Goal: Ask a question: Seek information or help from site administrators or community

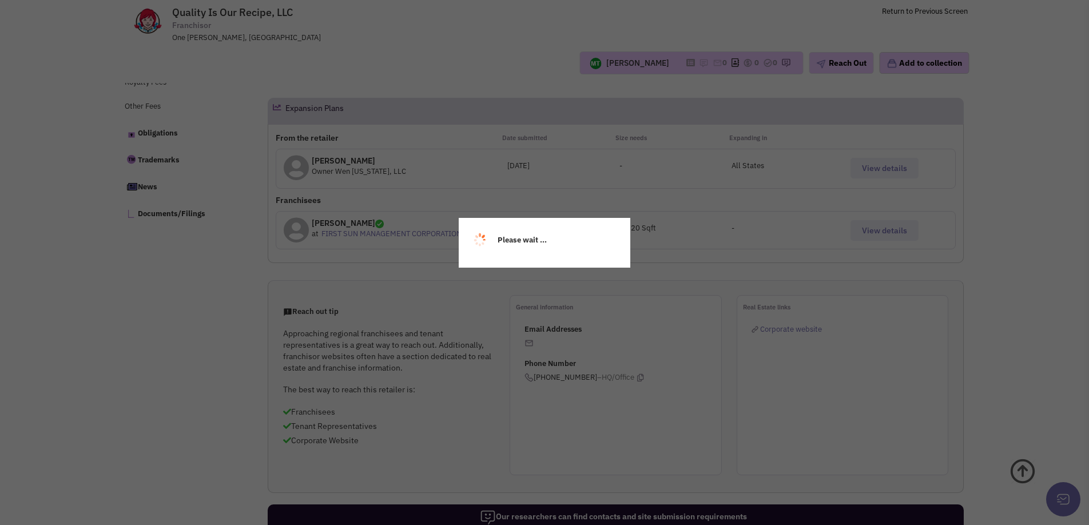
select select
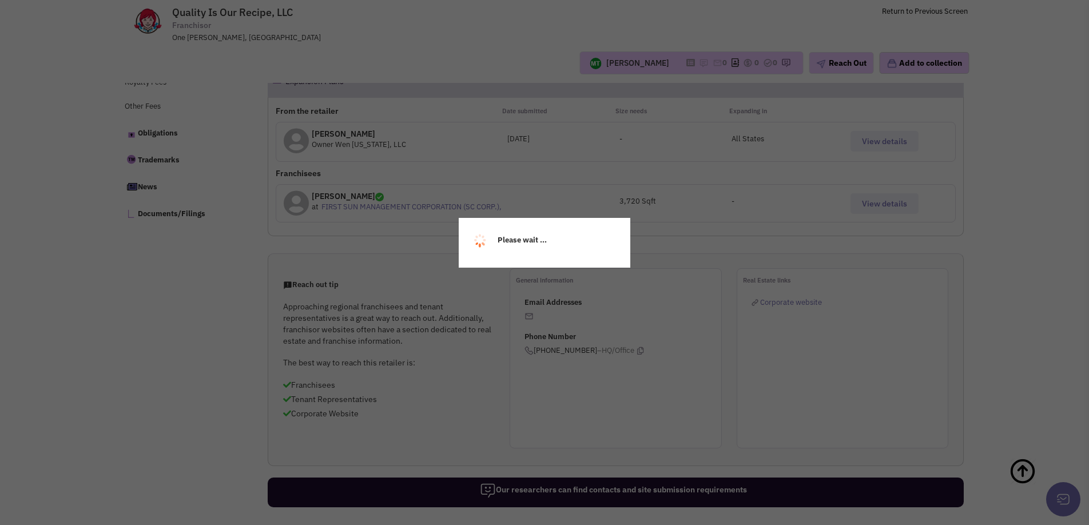
select select
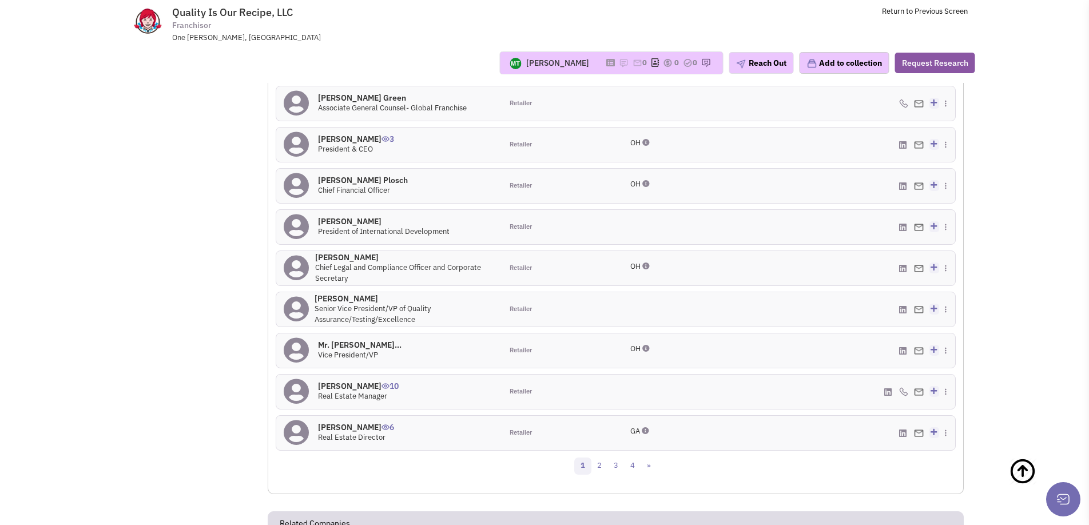
scroll to position [1120, 0]
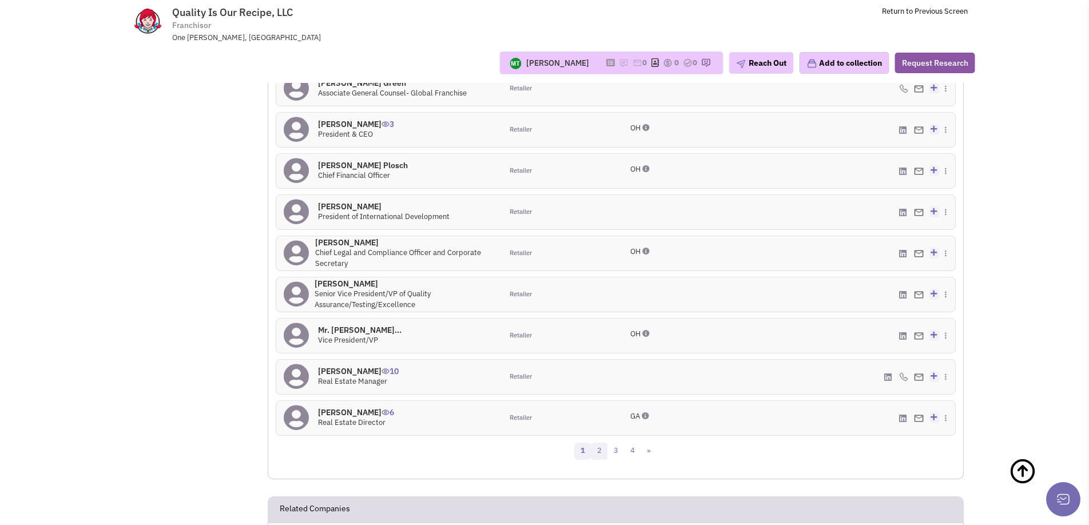
click at [601, 454] on link "2" at bounding box center [599, 451] width 17 height 17
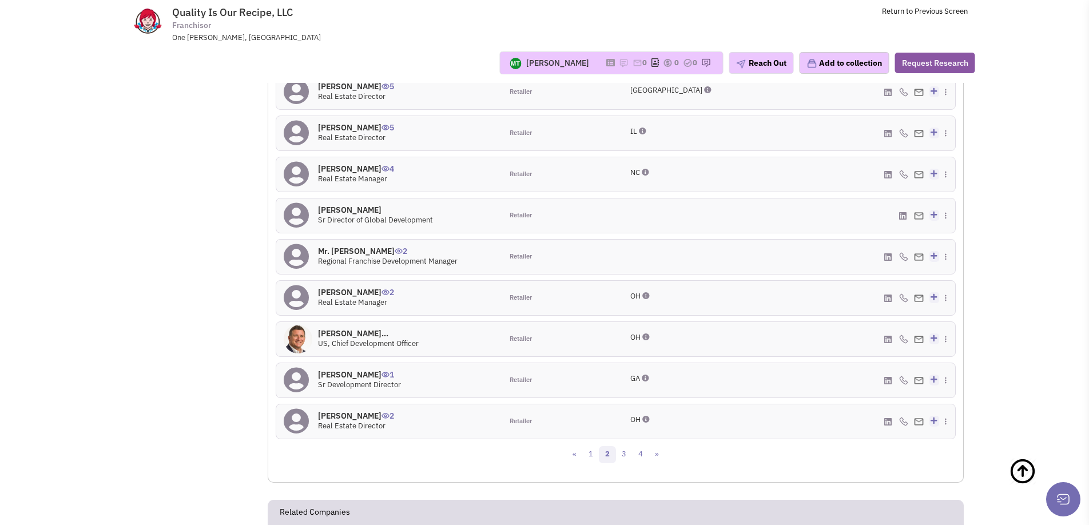
scroll to position [1152, 0]
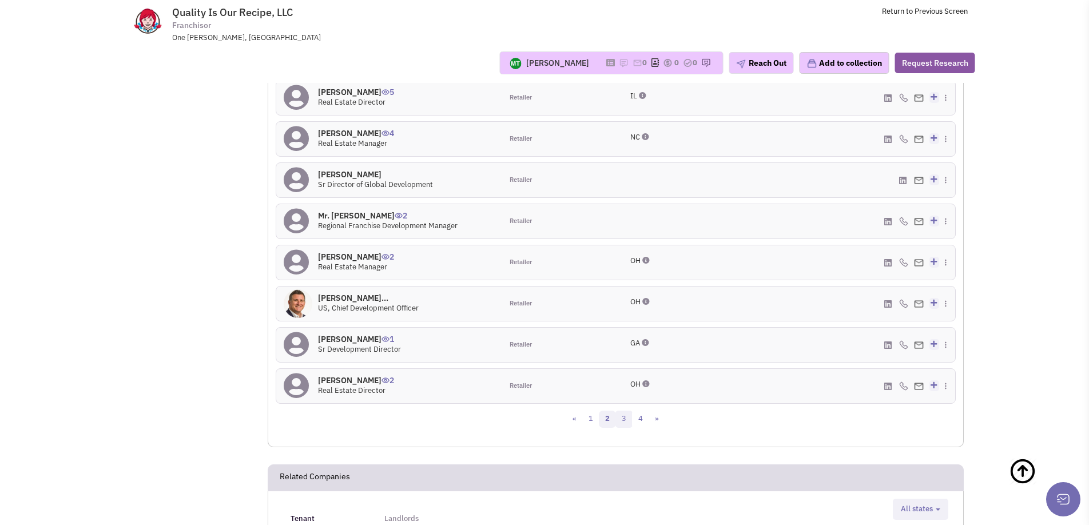
click at [626, 418] on link "3" at bounding box center [624, 419] width 17 height 17
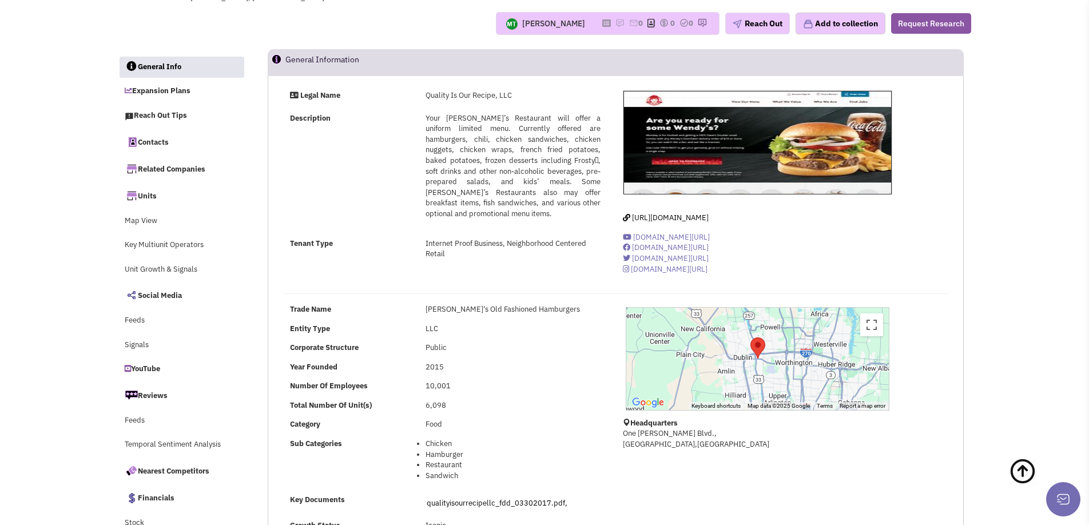
scroll to position [0, 0]
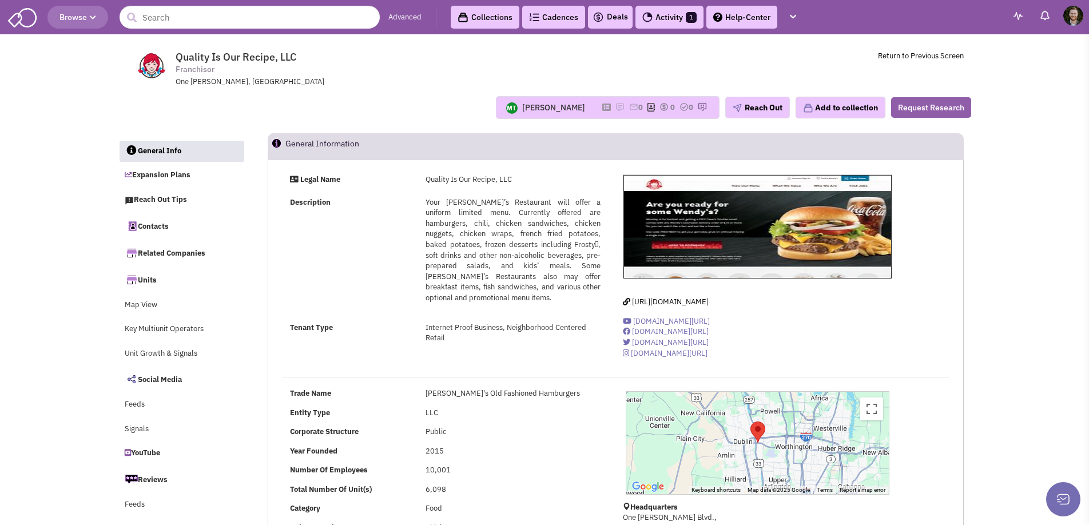
click at [941, 105] on button "Request Research" at bounding box center [931, 107] width 80 height 21
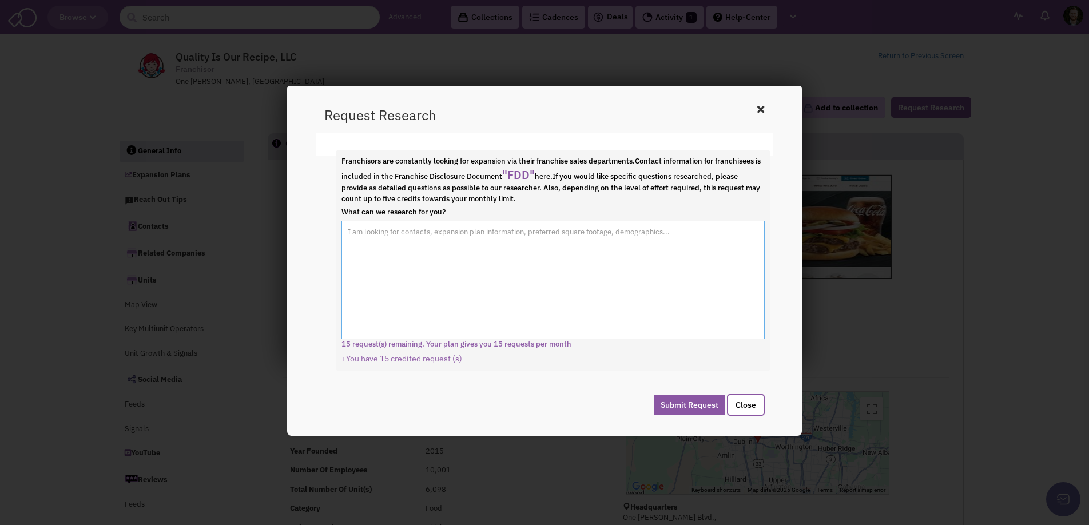
click at [463, 237] on textarea "What can we research for you?" at bounding box center [553, 280] width 423 height 119
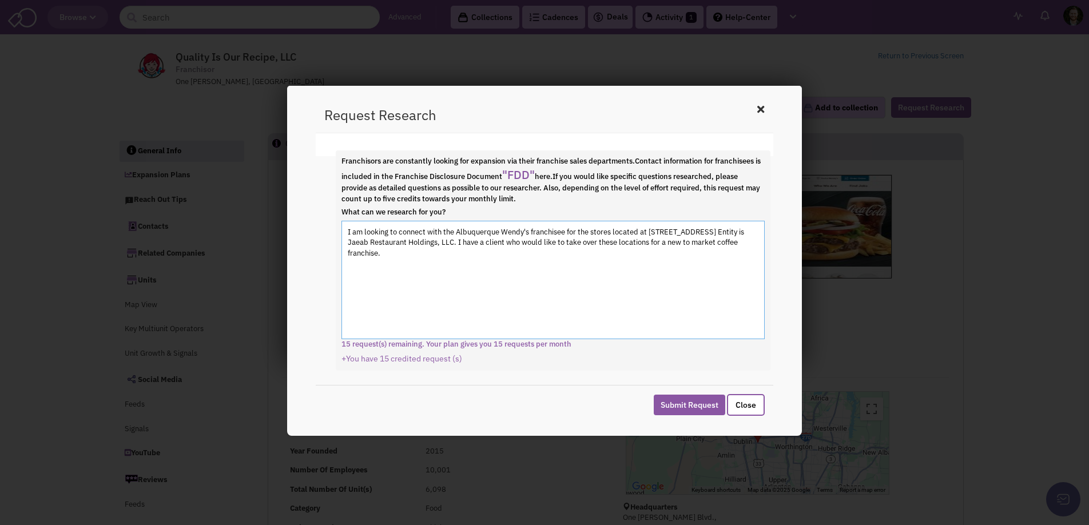
drag, startPoint x: 443, startPoint y: 252, endPoint x: 410, endPoint y: 258, distance: 34.3
click at [339, 226] on div "Franchisors are constantly looking for expansion via their franchise sales depa…" at bounding box center [553, 260] width 435 height 220
type textarea "I am looking to connect with the Albuquerque Wendy's franchisee for the stores …"
click at [691, 410] on button "Submit Request" at bounding box center [690, 405] width 72 height 21
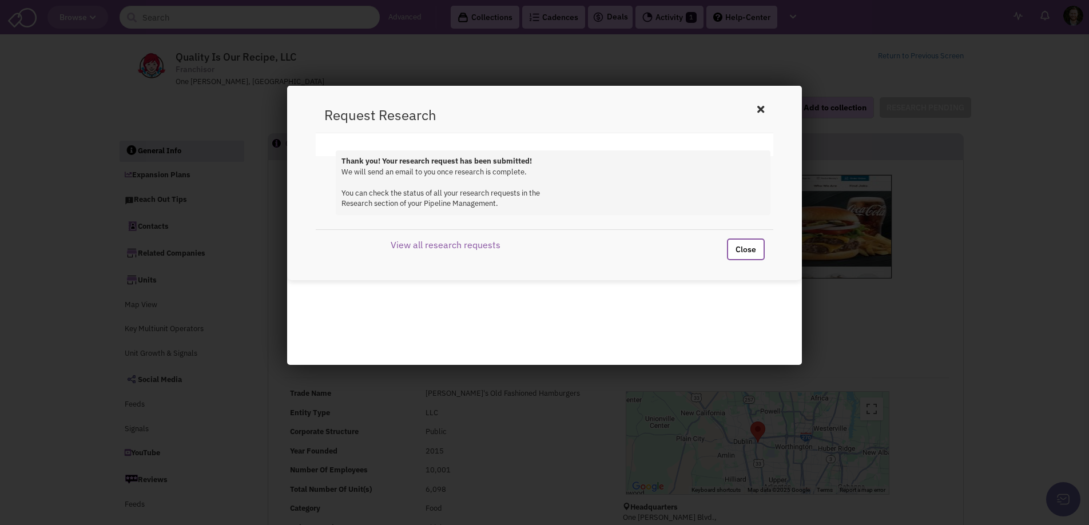
click at [751, 251] on button "Close" at bounding box center [746, 250] width 38 height 22
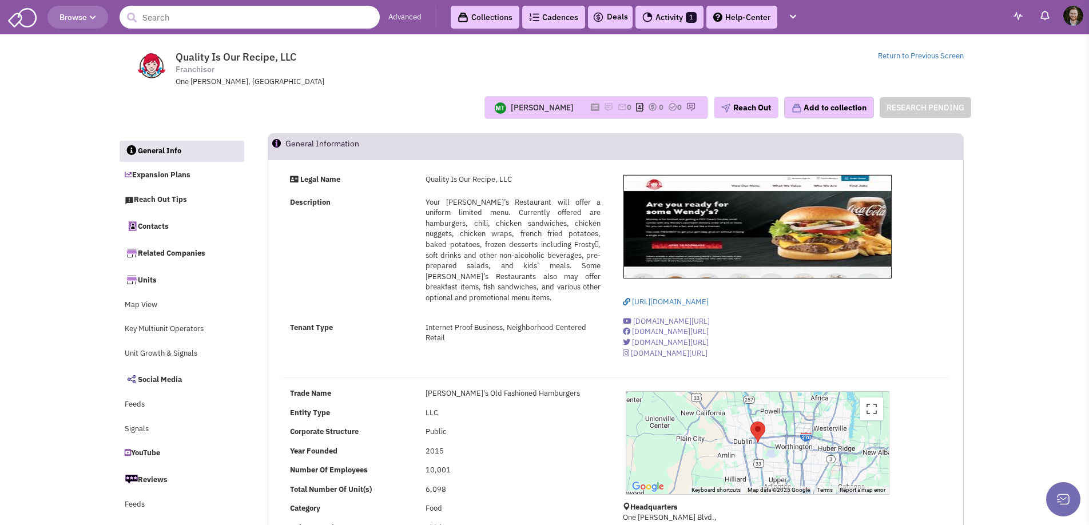
click at [311, 16] on input "text" at bounding box center [250, 17] width 260 height 23
type input "jack in the"
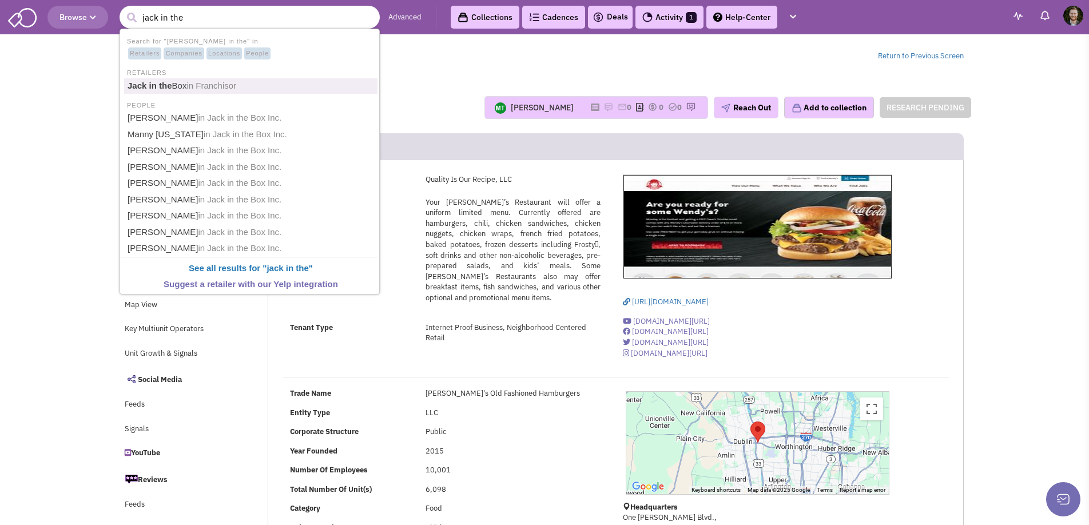
click at [187, 83] on link "Jack in the Box in Franchisor" at bounding box center [250, 85] width 253 height 15
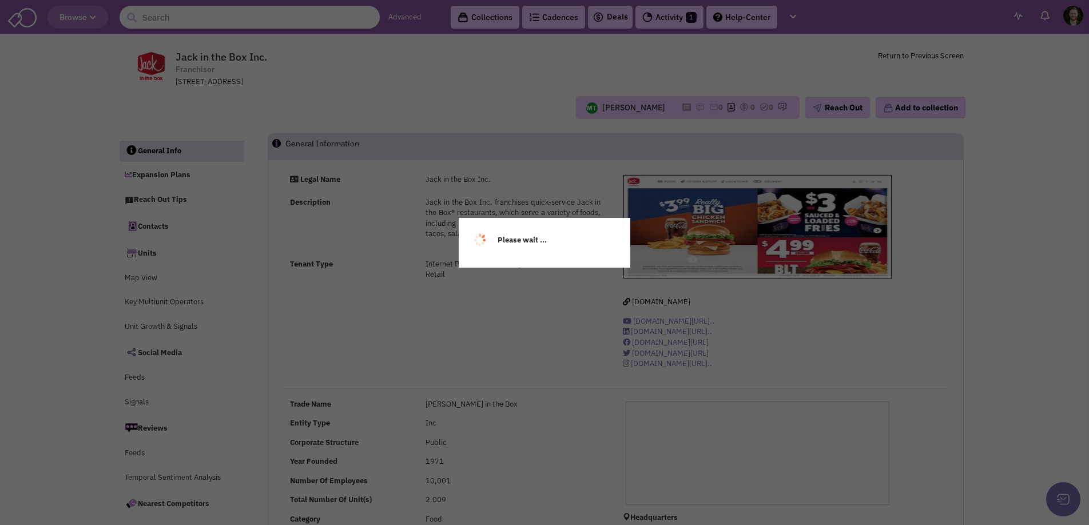
select select
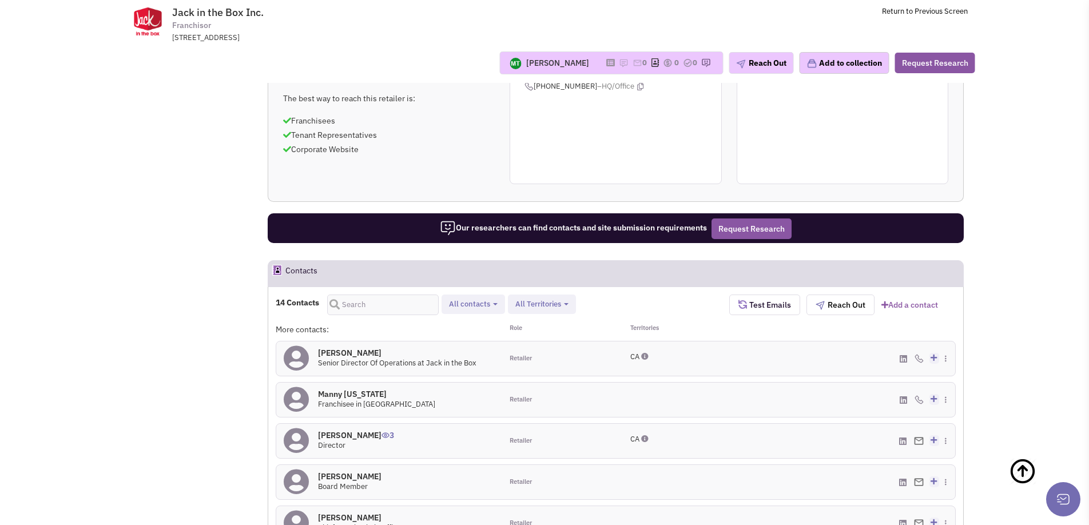
scroll to position [828, 0]
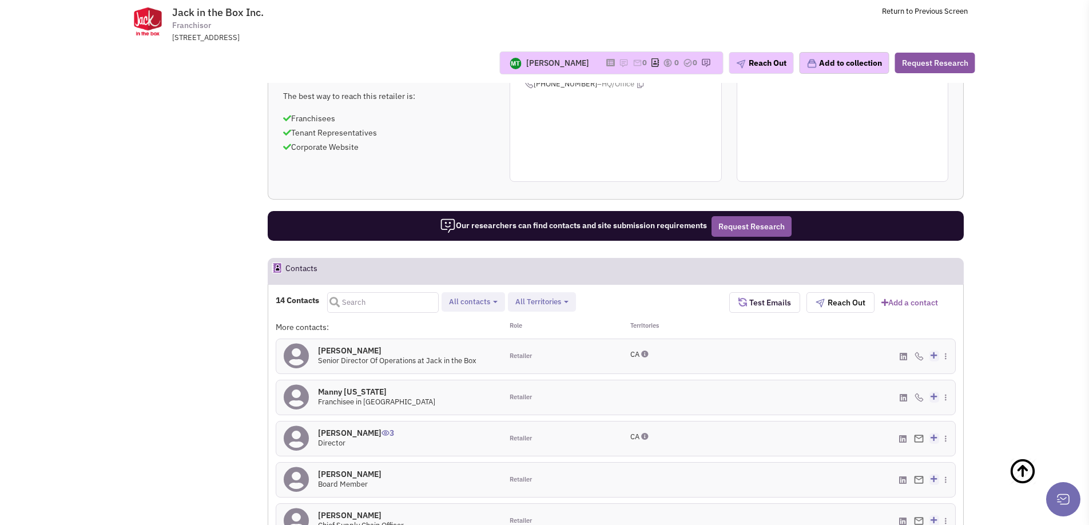
click at [370, 292] on input "text" at bounding box center [383, 302] width 112 height 21
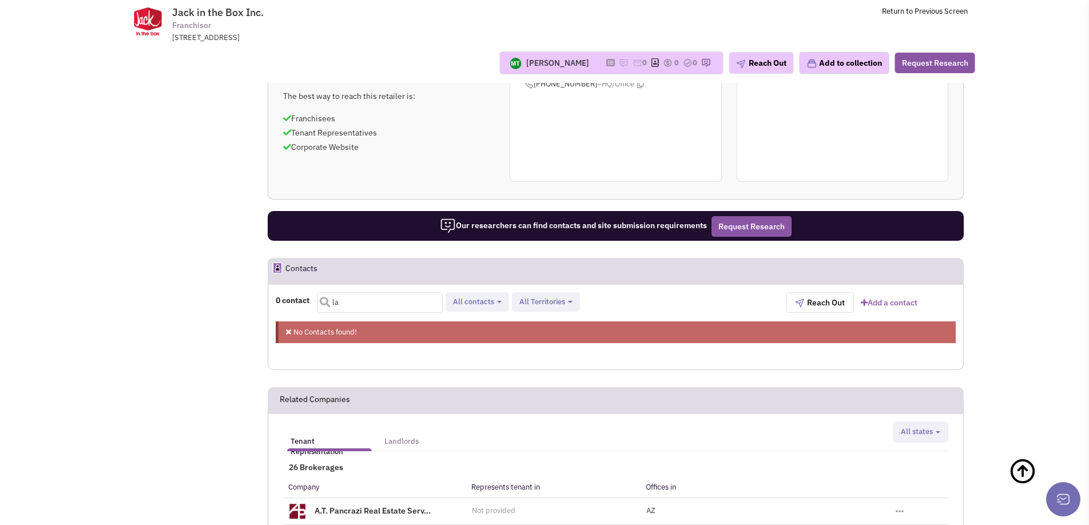
type input "l"
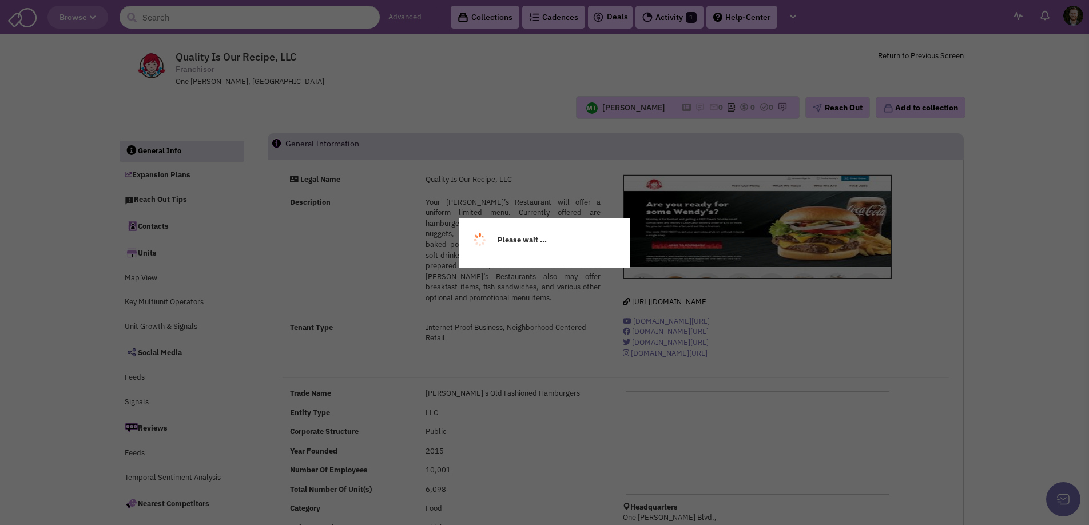
select select
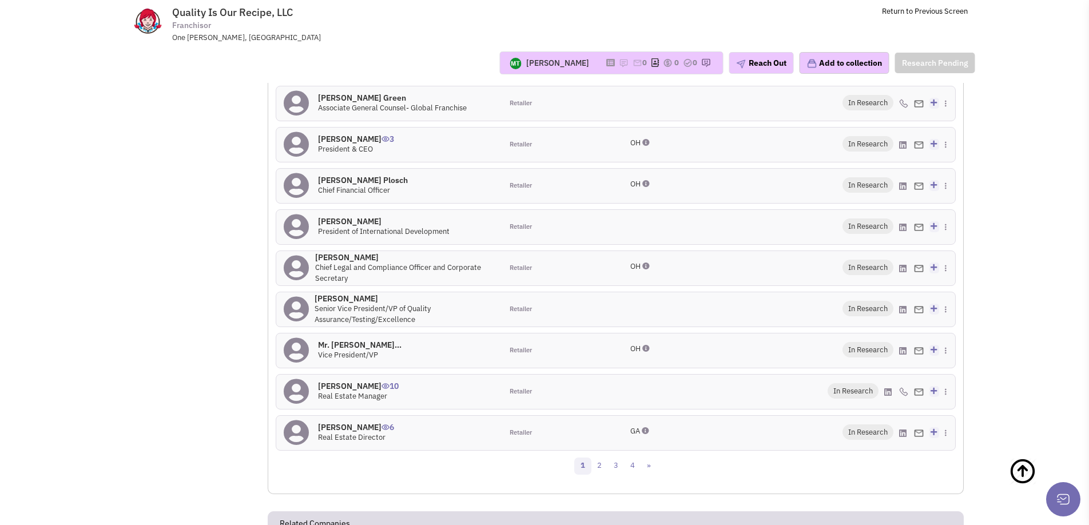
scroll to position [1107, 0]
drag, startPoint x: 600, startPoint y: 461, endPoint x: 545, endPoint y: 322, distance: 149.0
click at [599, 461] on link "2" at bounding box center [599, 464] width 17 height 17
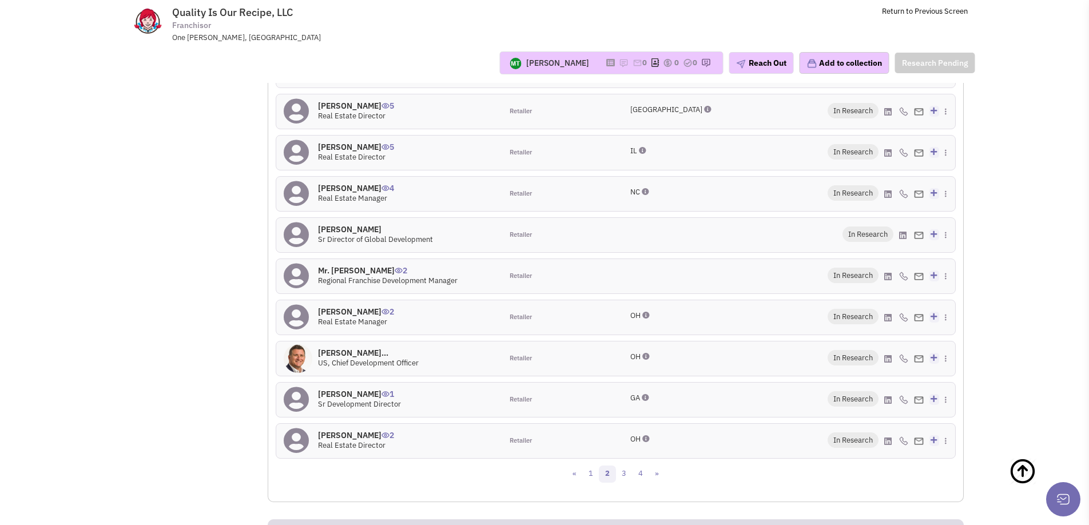
scroll to position [1096, 0]
click at [626, 476] on link "3" at bounding box center [624, 475] width 17 height 17
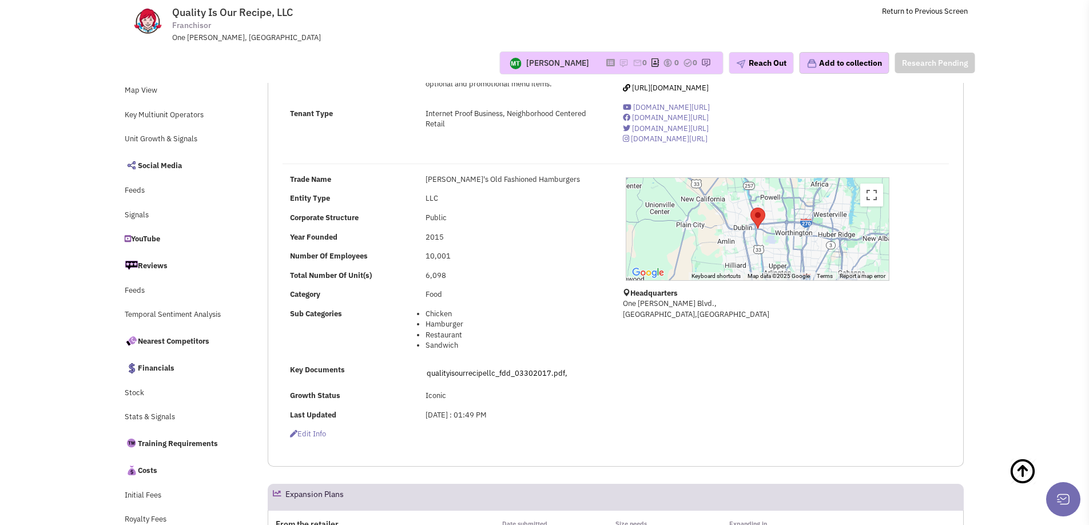
scroll to position [0, 0]
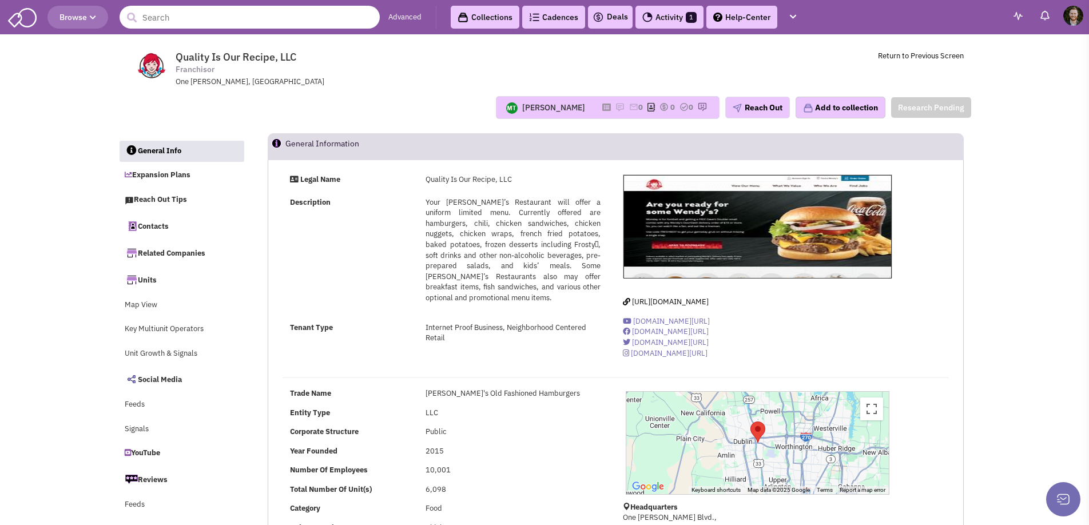
click at [207, 22] on input "text" at bounding box center [250, 17] width 260 height 23
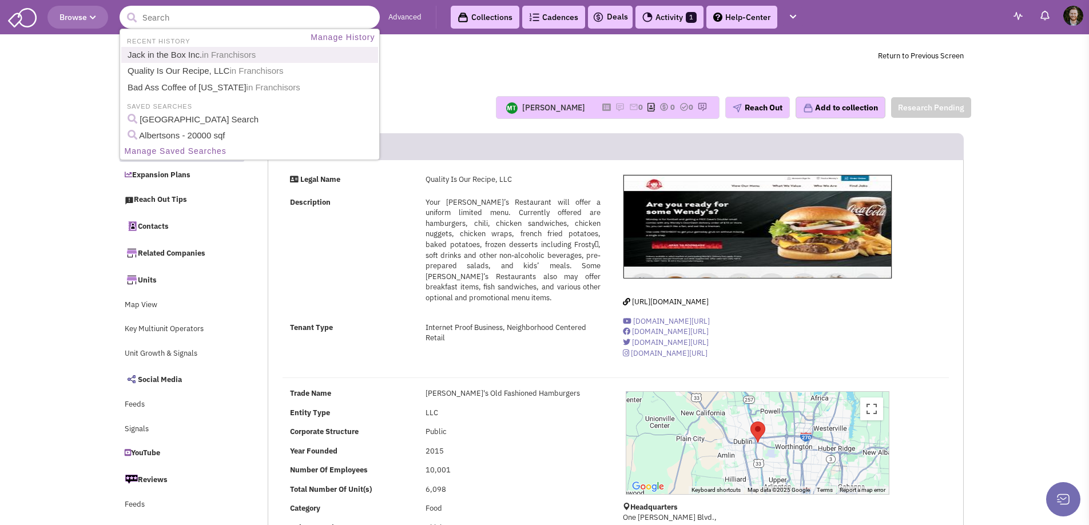
click at [208, 56] on span "in Franchisors" at bounding box center [229, 55] width 54 height 10
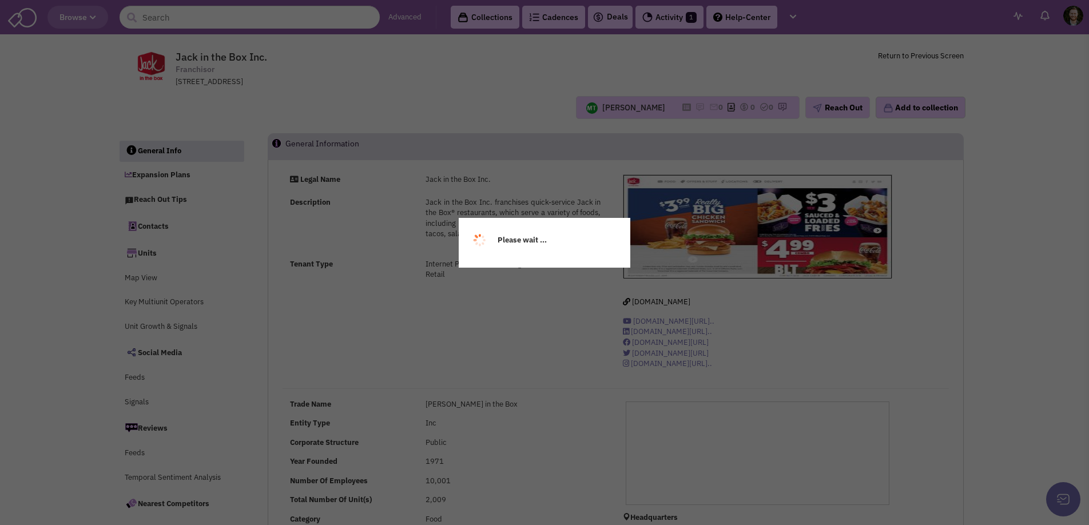
select select
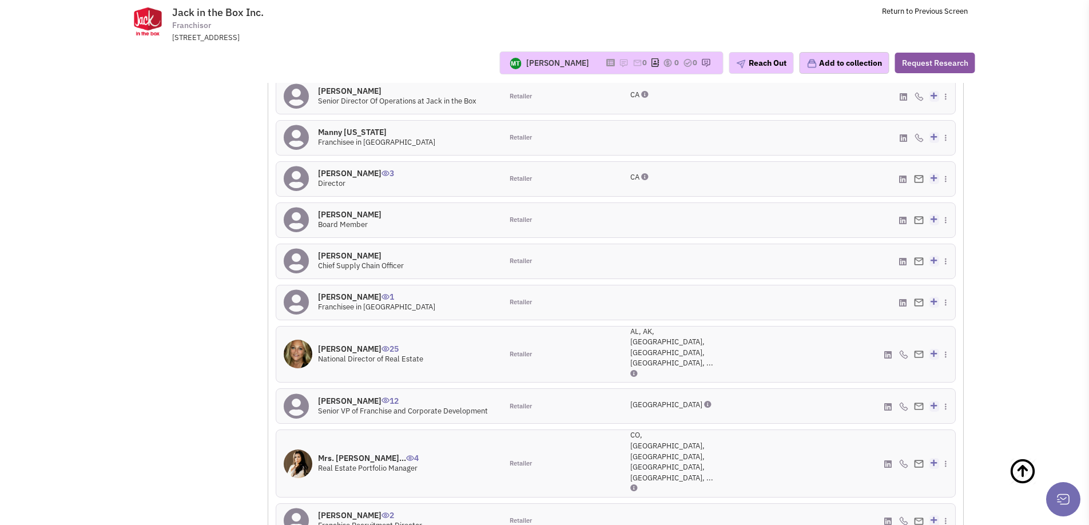
scroll to position [1091, 0]
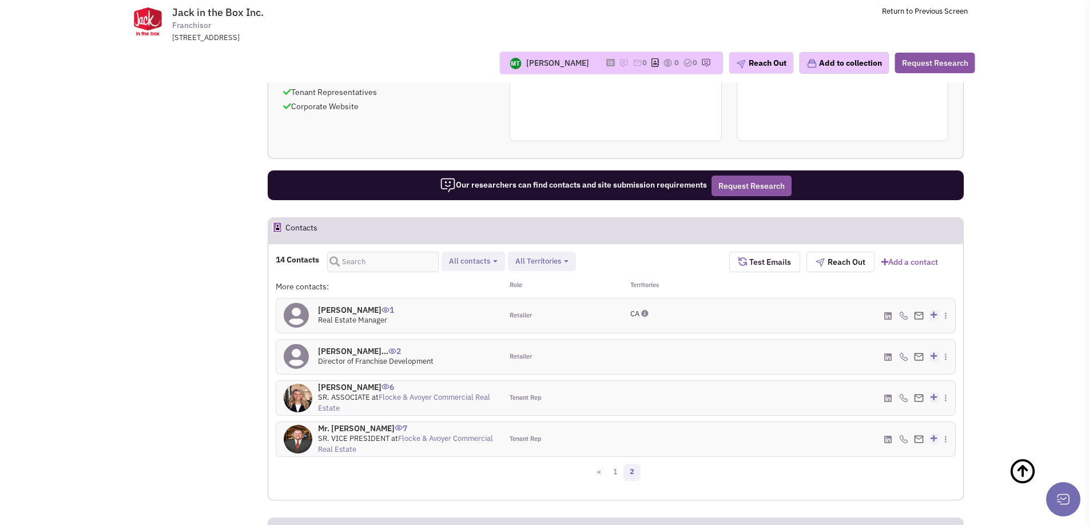
scroll to position [869, 0]
drag, startPoint x: 617, startPoint y: 423, endPoint x: 619, endPoint y: 413, distance: 10.4
click at [617, 463] on link "1" at bounding box center [615, 471] width 17 height 17
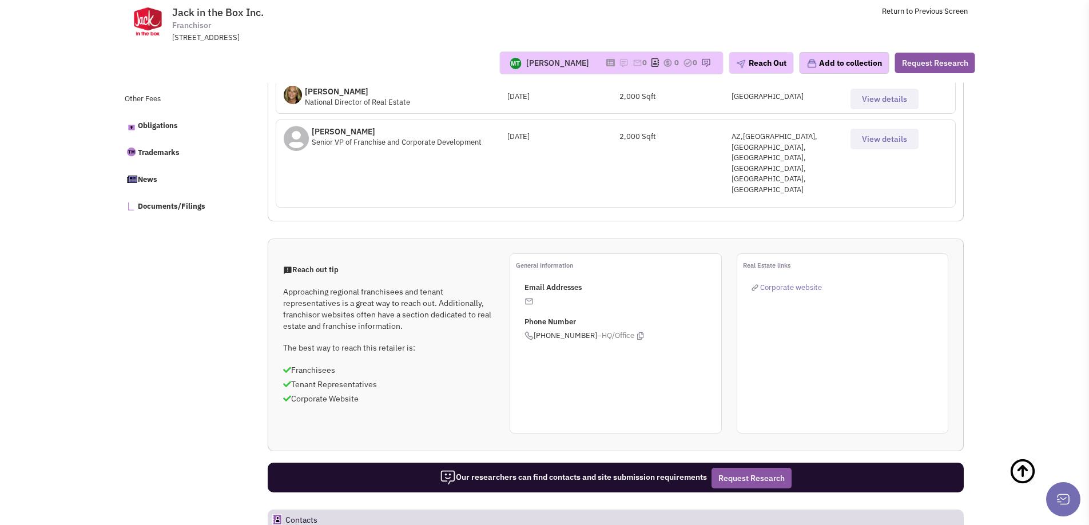
scroll to position [508, 0]
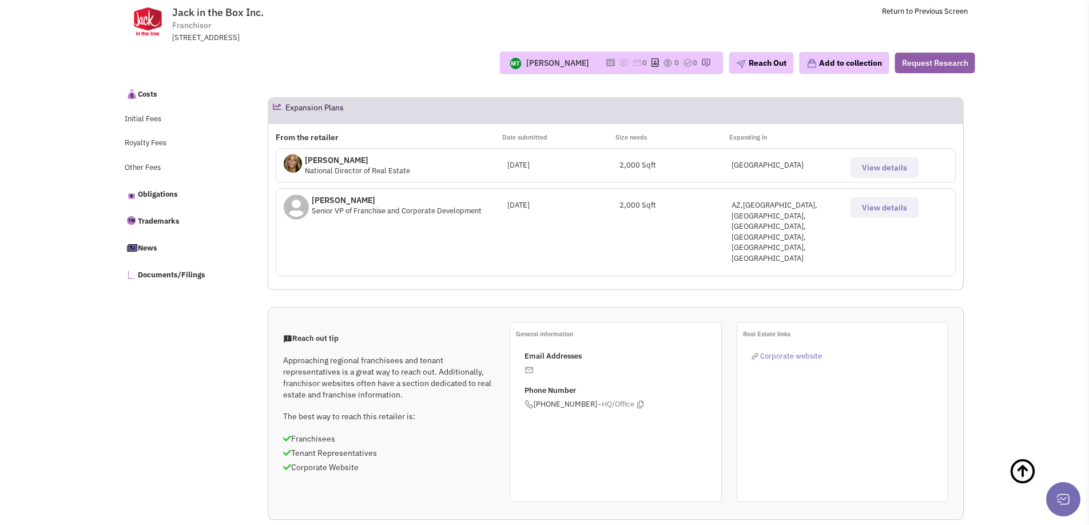
click at [937, 66] on button "Request Research" at bounding box center [935, 63] width 80 height 21
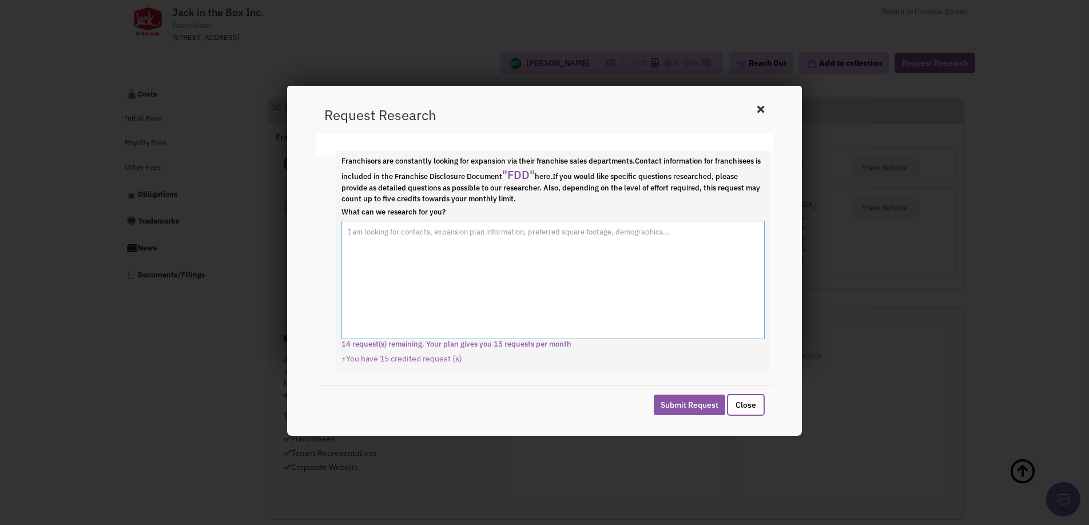
drag, startPoint x: 401, startPoint y: 230, endPoint x: 917, endPoint y: 229, distance: 516.1
click at [401, 230] on textarea "What can we research for you?" at bounding box center [553, 280] width 423 height 119
click at [547, 237] on textarea "I am looking to get in touch with the franchisee" at bounding box center [553, 280] width 423 height 119
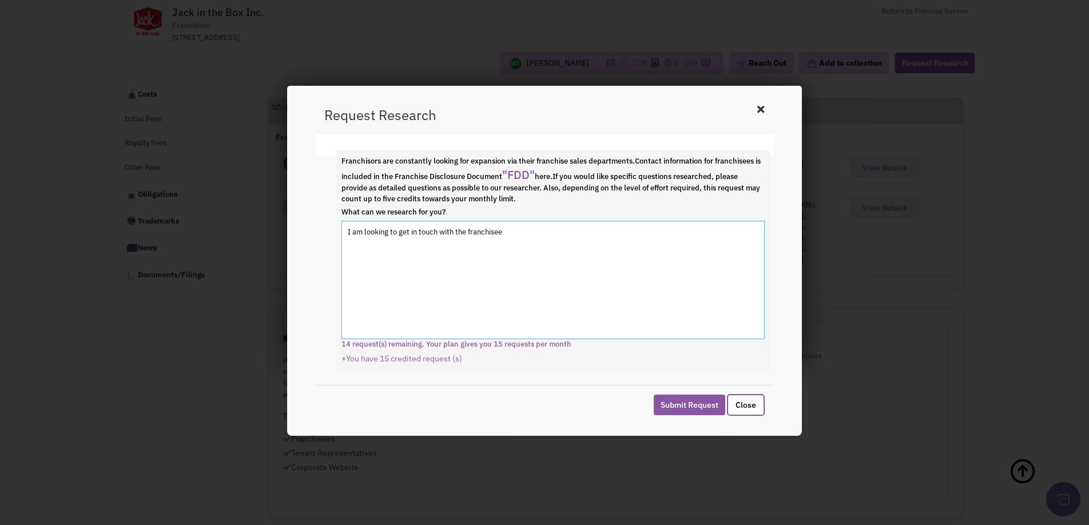
paste textarea "connect with the Albuquerque Wendy's franchisee for the stores located at 4800 …"
click at [514, 231] on textarea "I am looking to connect with the Albuquerque Wendy's franchisee for the stores …" at bounding box center [553, 280] width 423 height 119
drag, startPoint x: 612, startPoint y: 232, endPoint x: 615, endPoint y: 239, distance: 7.4
click at [607, 232] on textarea "I am looking to connect with the Albuquerque Jack in the Box franchisee for the…" at bounding box center [553, 280] width 423 height 119
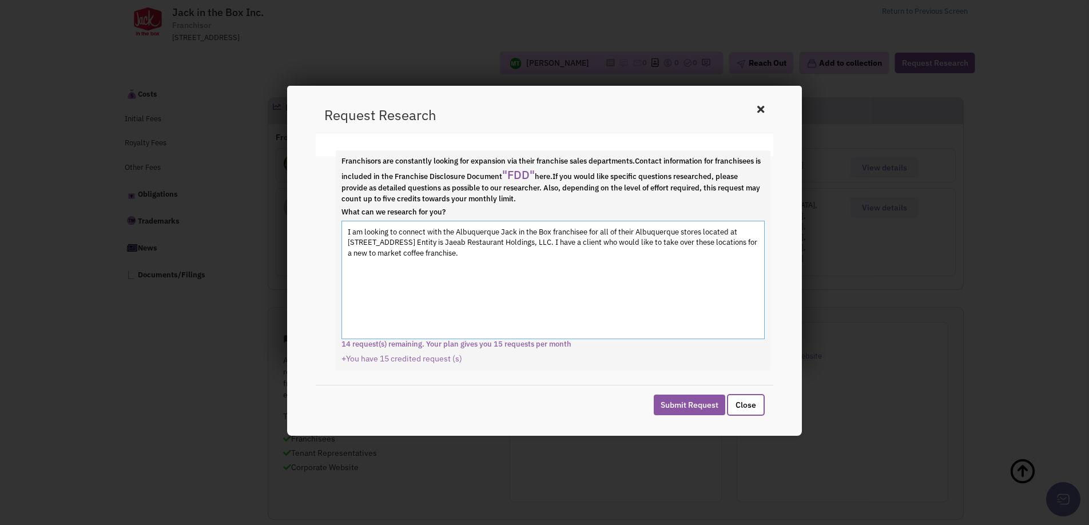
drag, startPoint x: 704, startPoint y: 231, endPoint x: 491, endPoint y: 241, distance: 213.1
click at [491, 240] on textarea "I am looking to connect with the Albuquerque Jack in the Box franchisee for all…" at bounding box center [553, 280] width 423 height 119
drag, startPoint x: 707, startPoint y: 231, endPoint x: 484, endPoint y: 276, distance: 228.1
click at [432, 244] on textarea "I am looking to connect with the Albuquerque Jack in the Box franchisee for all…" at bounding box center [553, 280] width 423 height 119
type textarea "I am looking to connect with the Albuquerque Jack in the Box franchisee for all…"
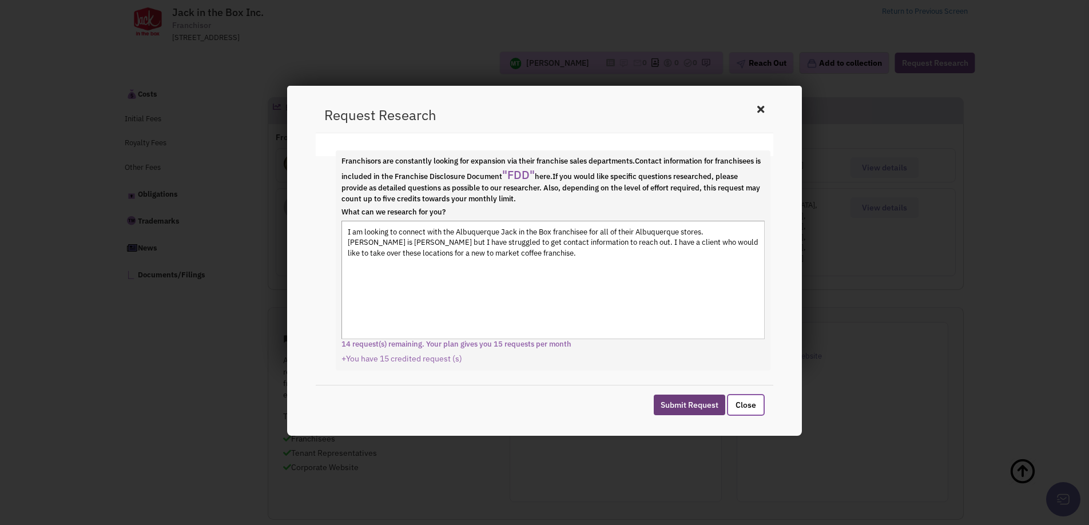
click at [694, 407] on button "Submit Request" at bounding box center [690, 405] width 72 height 21
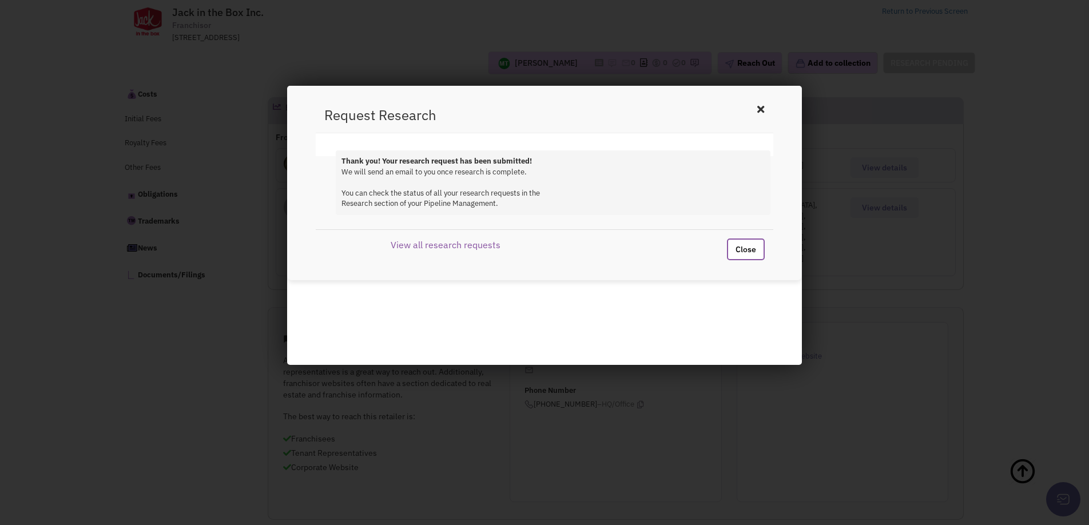
click at [750, 248] on button "Close" at bounding box center [746, 250] width 38 height 22
